Goal: Task Accomplishment & Management: Use online tool/utility

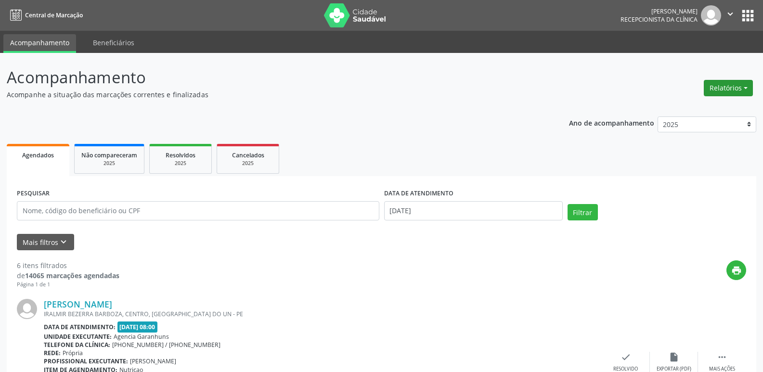
click at [732, 85] on button "Relatórios" at bounding box center [728, 88] width 49 height 16
click at [683, 106] on link "Agendamentos" at bounding box center [702, 108] width 104 height 13
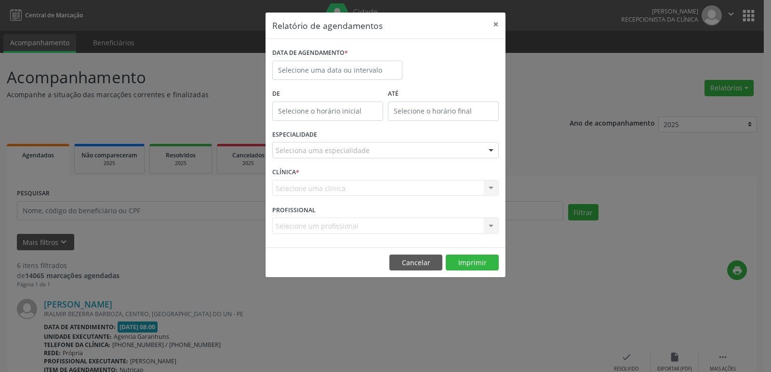
click at [375, 80] on div "DATA DE AGENDAMENTO *" at bounding box center [337, 66] width 135 height 41
click at [372, 71] on input "text" at bounding box center [337, 70] width 130 height 19
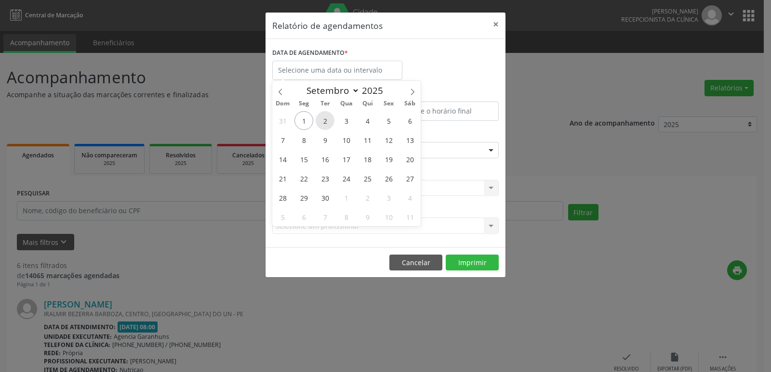
click at [324, 117] on span "2" at bounding box center [324, 120] width 19 height 19
type input "[DATE]"
click at [324, 117] on span "2" at bounding box center [324, 120] width 19 height 19
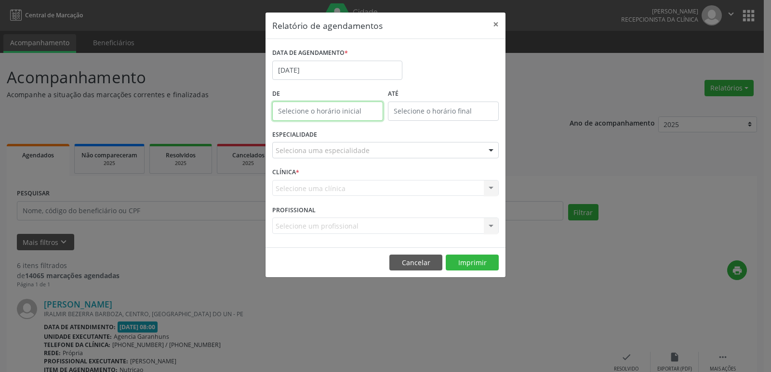
click at [326, 102] on input "text" at bounding box center [327, 111] width 111 height 19
type input "12:00"
click at [499, 83] on div "DATA DE AGENDAMENTO * [DATE]" at bounding box center [385, 66] width 231 height 41
click at [414, 140] on div "ESPECIALIDADE Seleciona uma especialidade Todas as especialidades Alergologia A…" at bounding box center [385, 147] width 231 height 38
click at [412, 150] on div "Seleciona uma especialidade" at bounding box center [385, 150] width 226 height 16
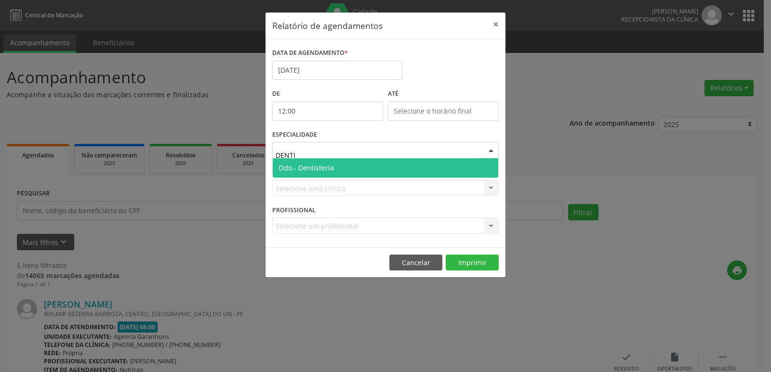
type input "DENTIS"
click at [386, 165] on span "Odo.- Dentisteria" at bounding box center [385, 167] width 225 height 19
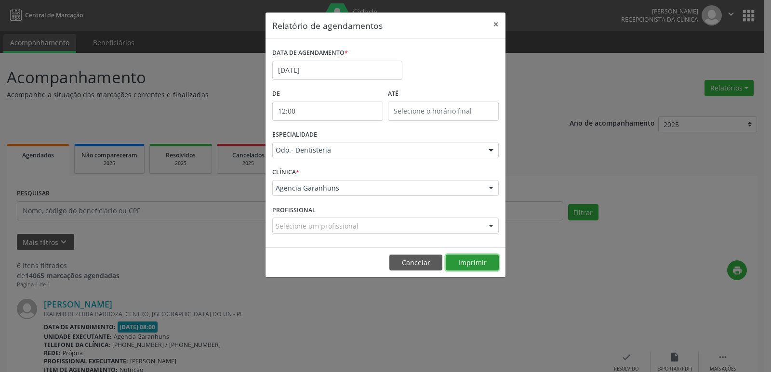
click at [460, 259] on button "Imprimir" at bounding box center [471, 263] width 53 height 16
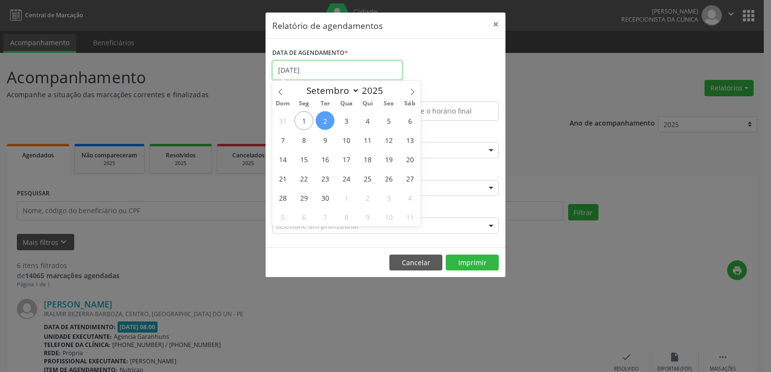
click at [371, 65] on input "[DATE]" at bounding box center [337, 70] width 130 height 19
click at [348, 119] on span "3" at bounding box center [346, 120] width 19 height 19
type input "[DATE]"
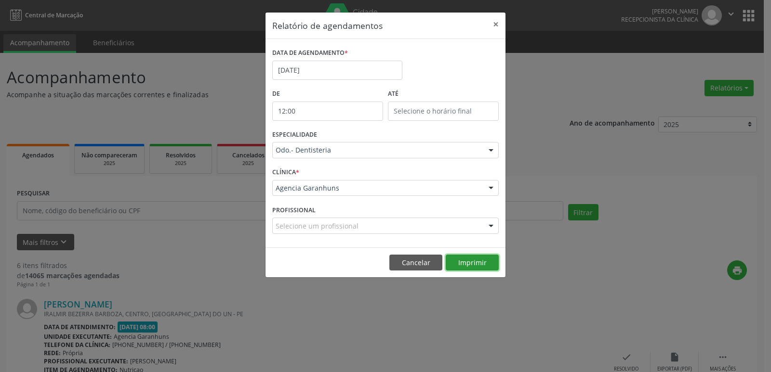
click at [484, 256] on button "Imprimir" at bounding box center [471, 263] width 53 height 16
click at [501, 25] on button "×" at bounding box center [495, 25] width 19 height 24
